Goal: Entertainment & Leisure: Consume media (video, audio)

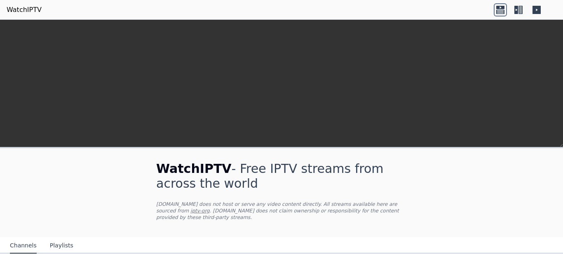
type input "****"
click at [491, 90] on video at bounding box center [281, 110] width 563 height 181
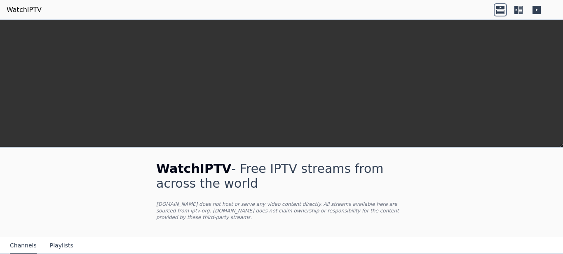
drag, startPoint x: 183, startPoint y: 25, endPoint x: 204, endPoint y: 70, distance: 49.2
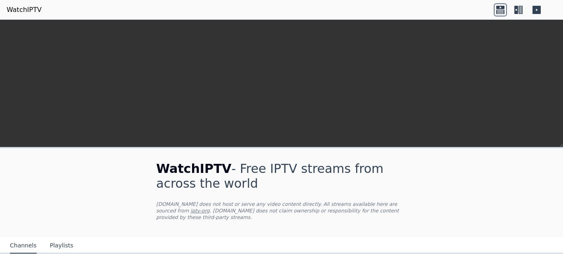
scroll to position [0, 0]
click at [521, 13] on icon at bounding box center [521, 10] width 4 height 8
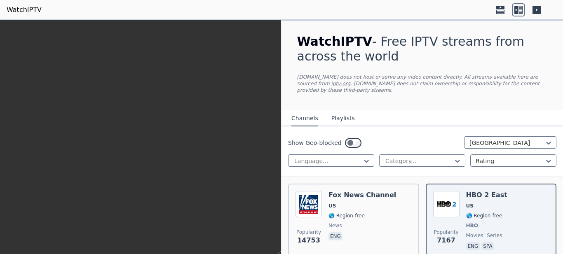
click at [500, 12] on icon at bounding box center [500, 11] width 8 height 4
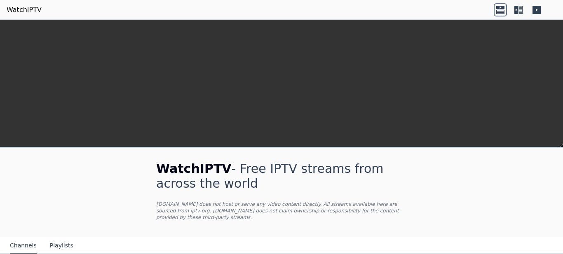
drag, startPoint x: 540, startPoint y: 10, endPoint x: 529, endPoint y: 9, distance: 11.2
click at [540, 10] on icon at bounding box center [537, 10] width 8 height 8
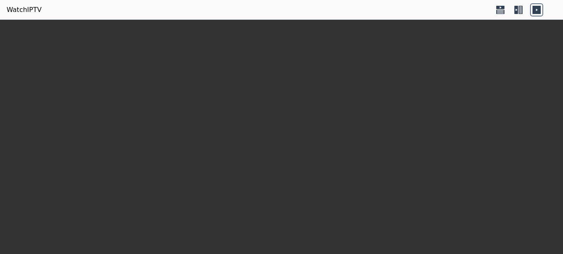
click at [518, 8] on icon at bounding box center [516, 10] width 4 height 8
click at [498, 10] on icon at bounding box center [500, 11] width 8 height 4
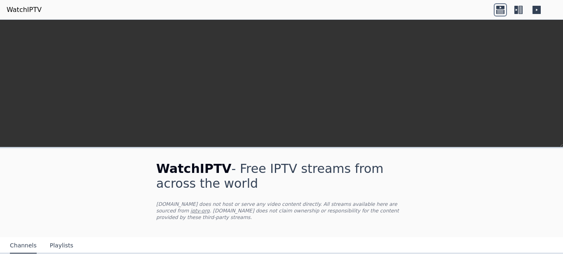
click at [517, 13] on icon at bounding box center [516, 10] width 4 height 8
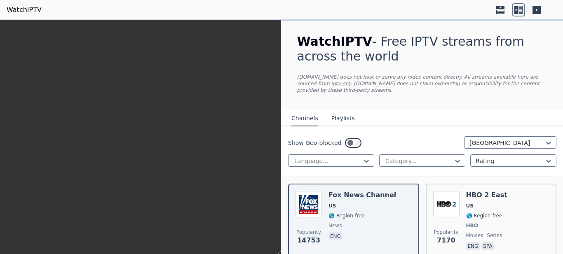
click at [493, 9] on header "WatchIPTV" at bounding box center [281, 10] width 563 height 20
click at [500, 11] on icon at bounding box center [500, 11] width 8 height 4
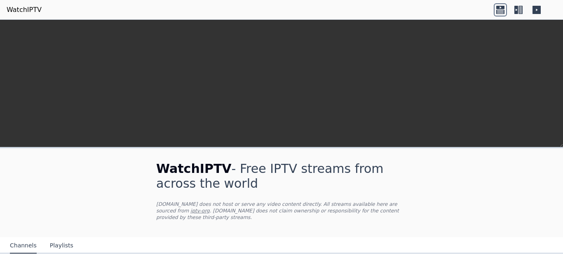
click at [517, 9] on icon at bounding box center [516, 10] width 4 height 8
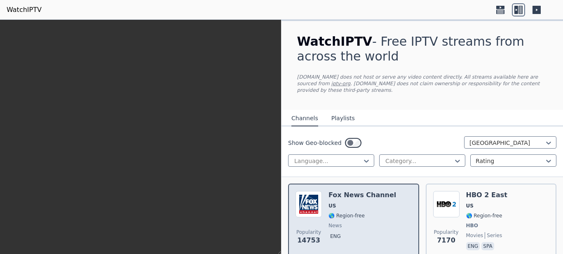
click at [387, 236] on div "Popularity 14753 Fox News Channel US 🌎 Region-free news eng" at bounding box center [354, 221] width 116 height 61
click at [387, 234] on div "Popularity 14753 Fox News Channel US 🌎 Region-free news eng" at bounding box center [354, 221] width 116 height 61
click at [384, 213] on span "🌎 Region-free" at bounding box center [363, 216] width 68 height 7
drag, startPoint x: 384, startPoint y: 171, endPoint x: 409, endPoint y: 174, distance: 25.0
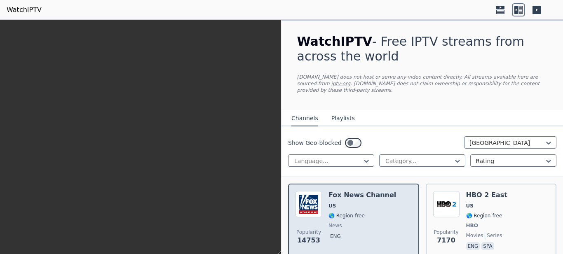
click at [384, 213] on span "🌎 Region-free" at bounding box center [363, 216] width 68 height 7
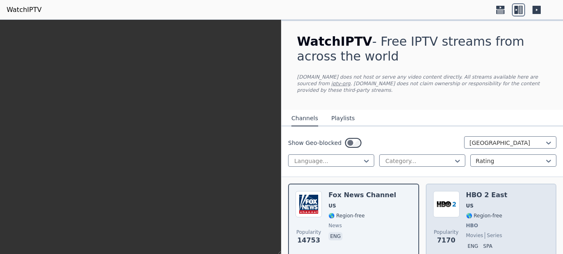
click at [467, 223] on span "HBO" at bounding box center [472, 226] width 12 height 7
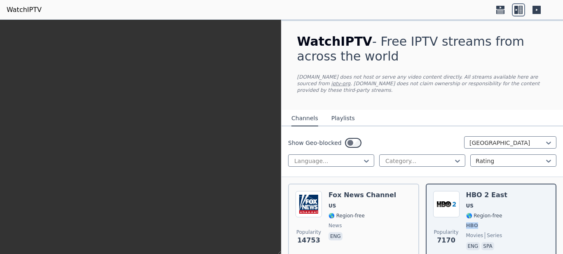
scroll to position [5108, 0]
drag, startPoint x: 244, startPoint y: 92, endPoint x: 302, endPoint y: 36, distance: 80.2
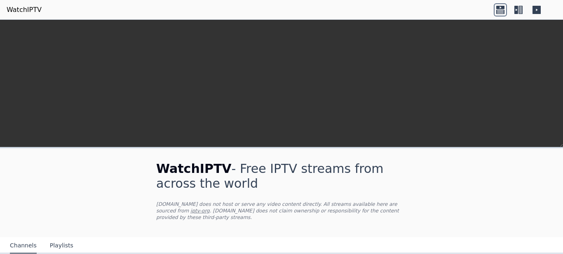
click at [491, 72] on video at bounding box center [281, 110] width 563 height 181
